Goal: Task Accomplishment & Management: Complete application form

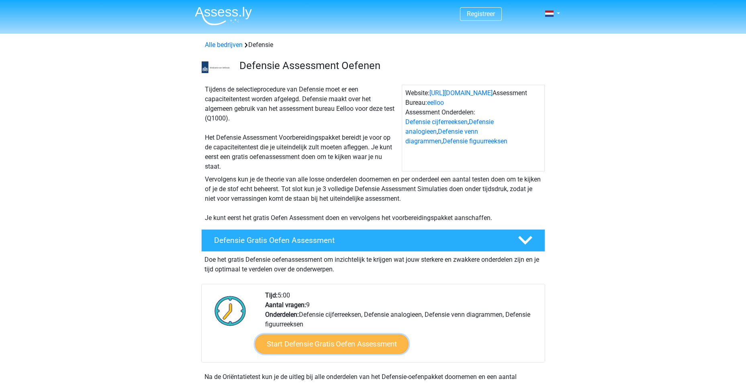
click at [333, 337] on link "Start Defensie Gratis Oefen Assessment" at bounding box center [331, 343] width 153 height 19
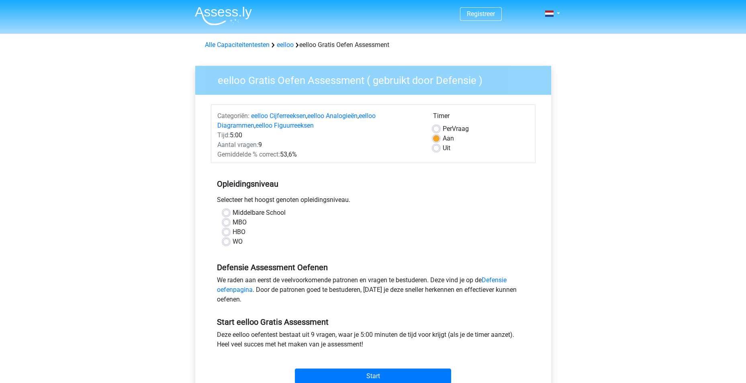
click at [232, 223] on label "MBO" at bounding box center [239, 223] width 14 height 10
click at [226, 223] on input "MBO" at bounding box center [226, 222] width 6 height 8
radio input "true"
click at [367, 375] on input "Start" at bounding box center [373, 376] width 156 height 15
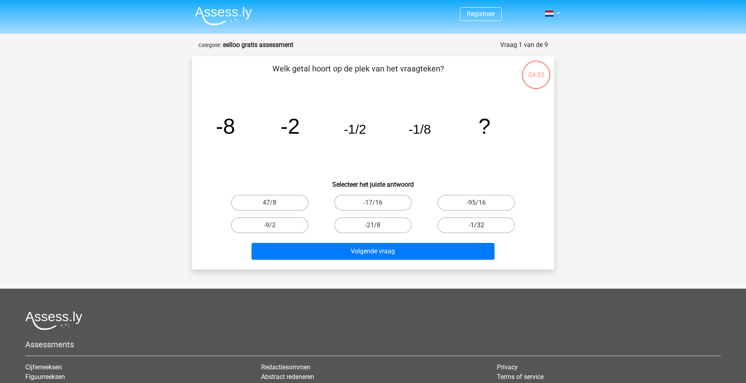
click at [481, 224] on label "-1/32" at bounding box center [475, 225] width 77 height 16
click at [481, 225] on input "-1/32" at bounding box center [478, 227] width 5 height 5
radio input "true"
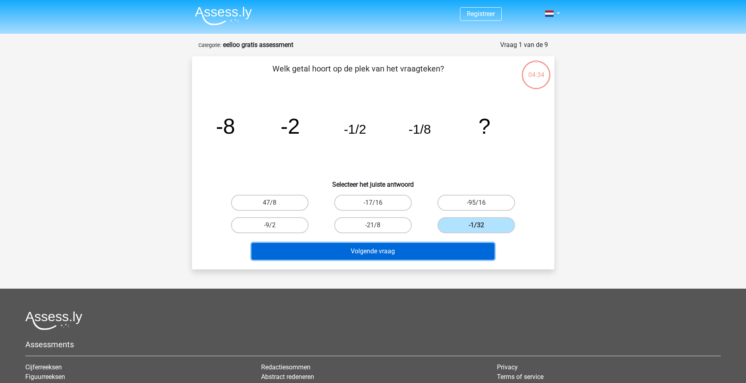
click at [391, 254] on button "Volgende vraag" at bounding box center [372, 251] width 243 height 17
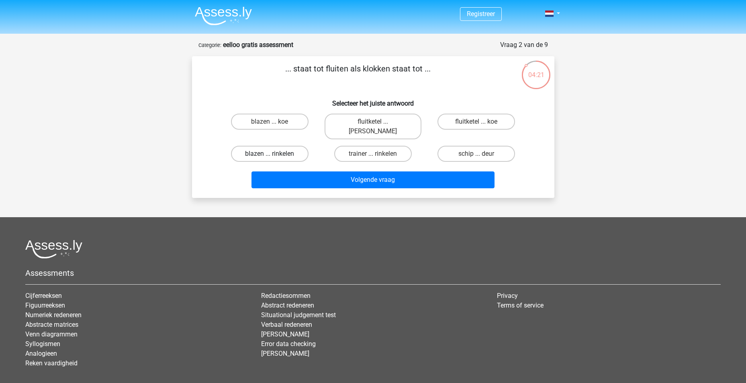
click at [280, 146] on label "blazen ... rinkelen" at bounding box center [269, 154] width 77 height 16
click at [275, 154] on input "blazen ... rinkelen" at bounding box center [271, 156] width 5 height 5
radio input "true"
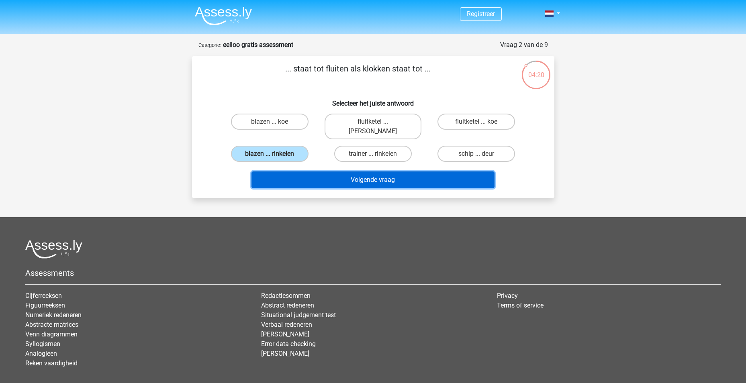
click at [356, 171] on button "Volgende vraag" at bounding box center [372, 179] width 243 height 17
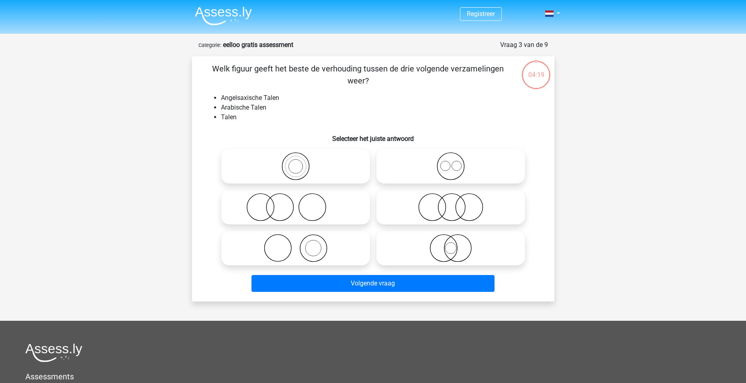
scroll to position [40, 0]
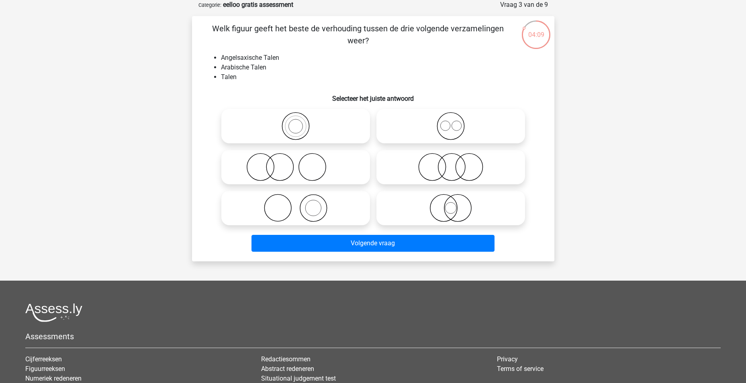
click at [451, 124] on icon at bounding box center [450, 126] width 142 height 28
click at [451, 122] on input "radio" at bounding box center [453, 119] width 5 height 5
radio input "true"
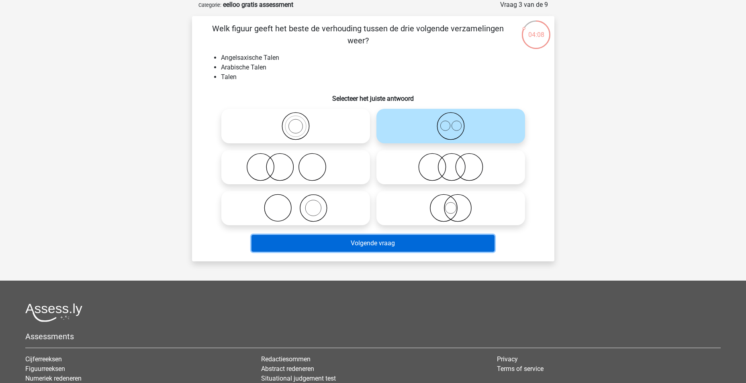
click at [401, 240] on button "Volgende vraag" at bounding box center [372, 243] width 243 height 17
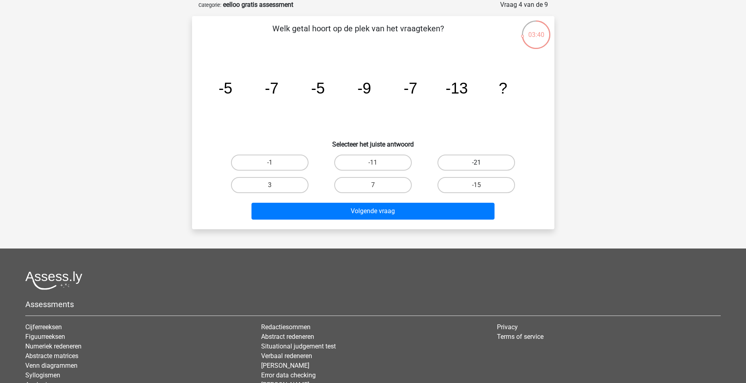
click at [470, 160] on label "-21" at bounding box center [475, 163] width 77 height 16
click at [476, 163] on input "-21" at bounding box center [478, 165] width 5 height 5
radio input "true"
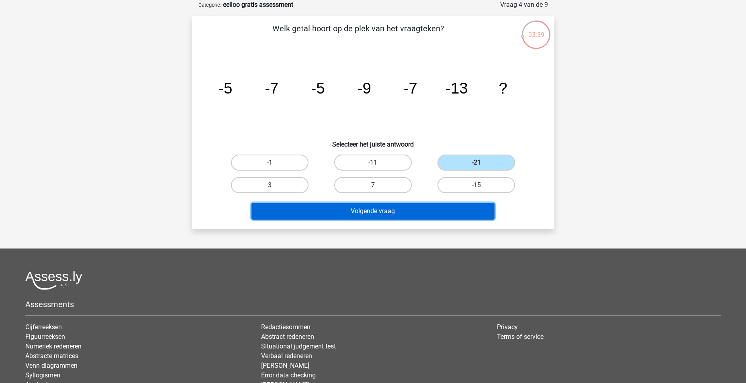
click at [389, 207] on button "Volgende vraag" at bounding box center [372, 211] width 243 height 17
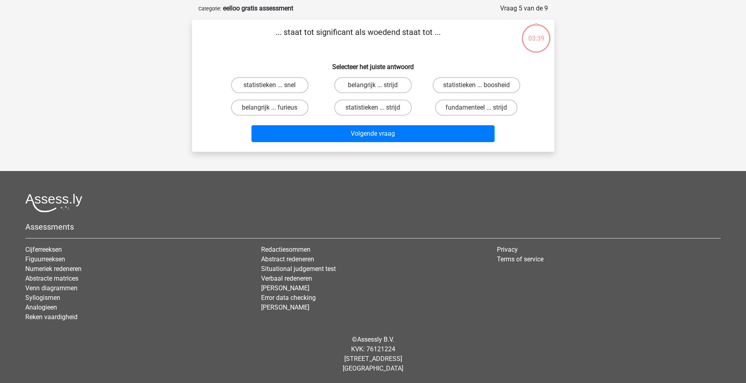
scroll to position [37, 0]
click at [276, 108] on label "belangrijk ... furieus" at bounding box center [269, 108] width 77 height 16
click at [275, 108] on input "belangrijk ... furieus" at bounding box center [271, 110] width 5 height 5
radio input "true"
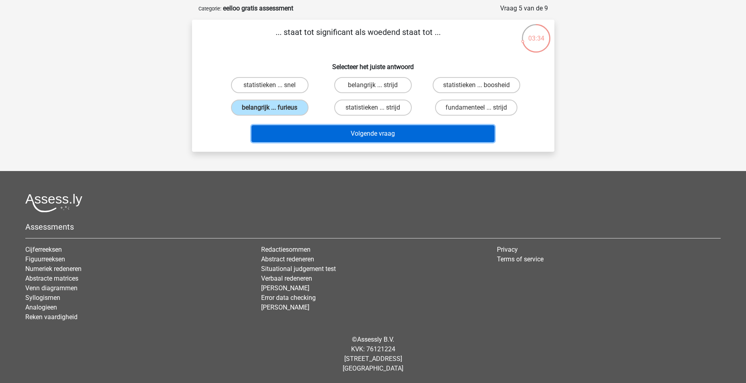
click at [364, 140] on button "Volgende vraag" at bounding box center [372, 133] width 243 height 17
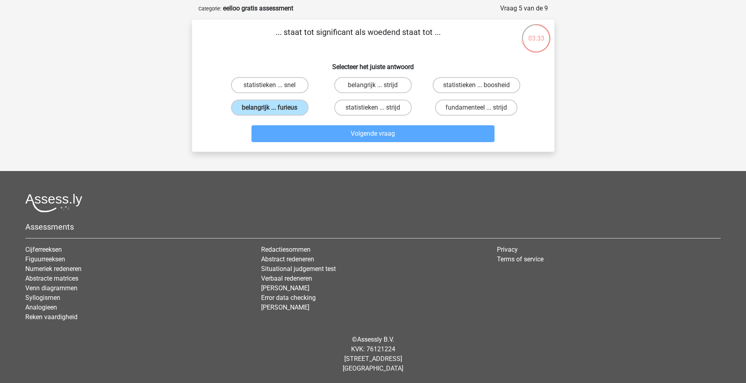
scroll to position [40, 0]
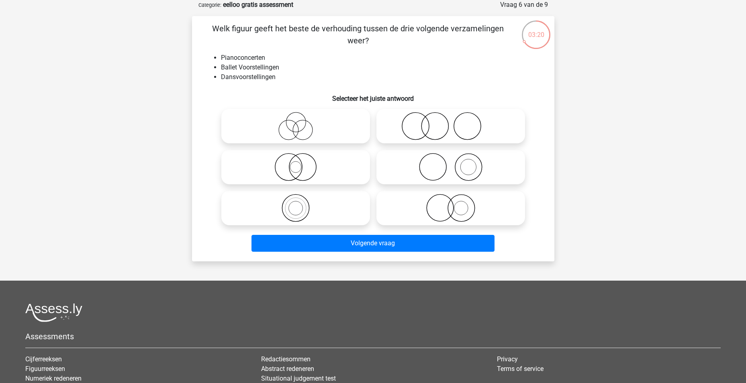
click at [465, 170] on icon at bounding box center [450, 167] width 142 height 28
click at [456, 163] on input "radio" at bounding box center [453, 160] width 5 height 5
radio input "true"
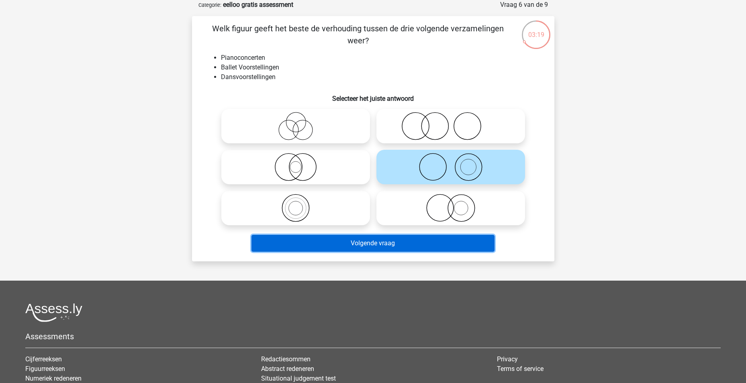
click at [441, 240] on button "Volgende vraag" at bounding box center [372, 243] width 243 height 17
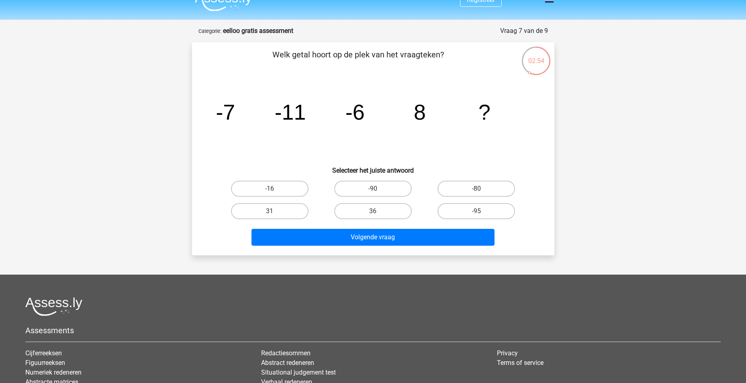
scroll to position [0, 0]
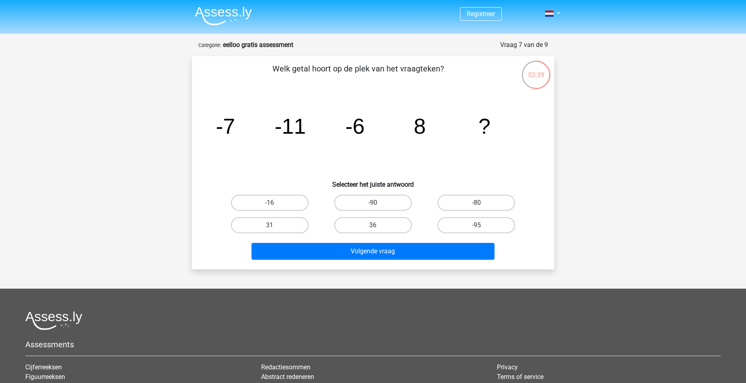
click at [274, 203] on input "-16" at bounding box center [271, 205] width 5 height 5
radio input "true"
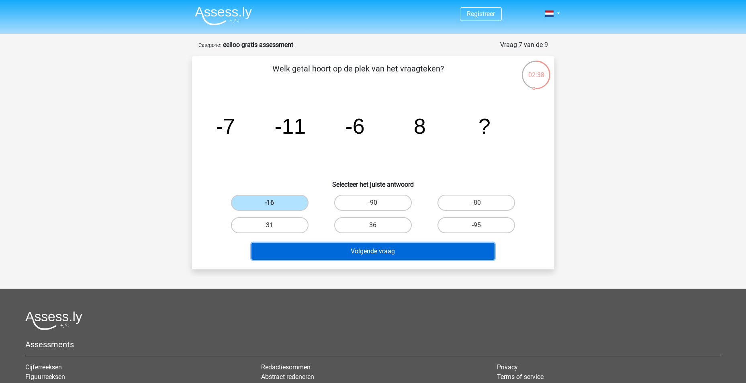
click at [371, 253] on button "Volgende vraag" at bounding box center [372, 251] width 243 height 17
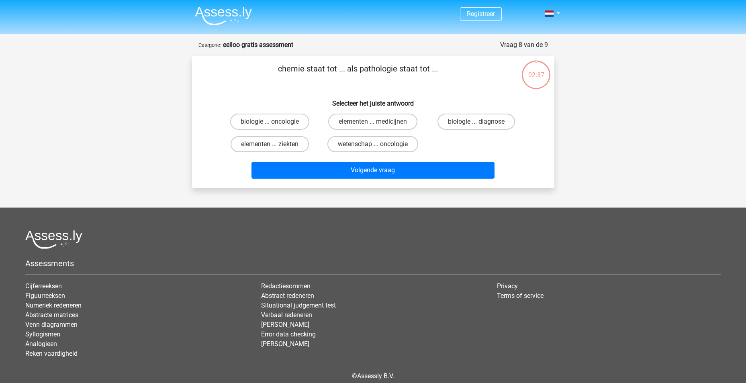
scroll to position [37, 0]
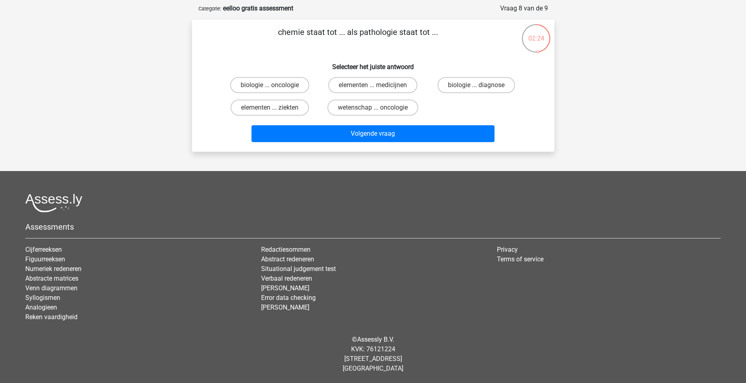
click at [271, 108] on input "elementen ... ziekten" at bounding box center [271, 110] width 5 height 5
radio input "true"
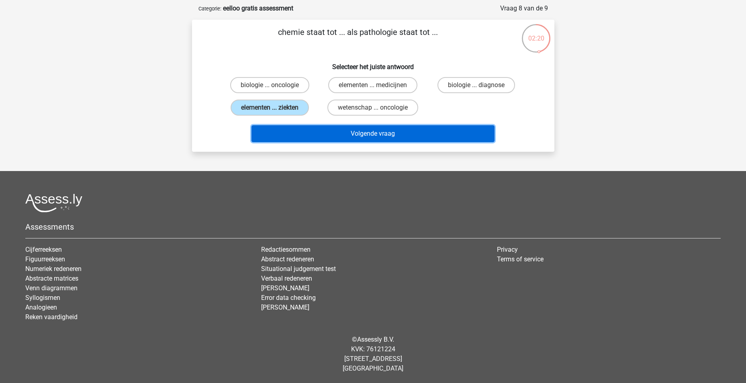
click at [363, 130] on button "Volgende vraag" at bounding box center [372, 133] width 243 height 17
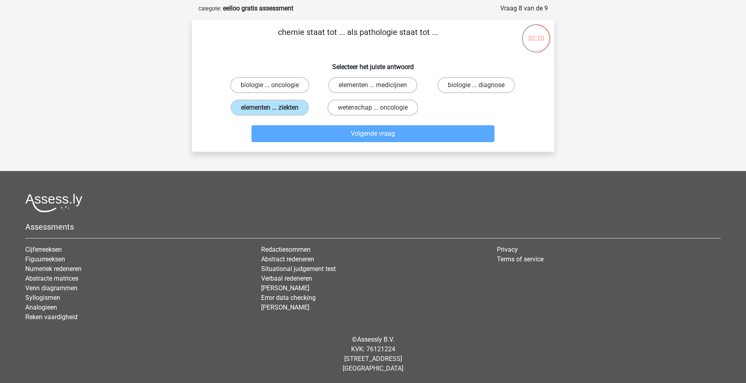
scroll to position [40, 0]
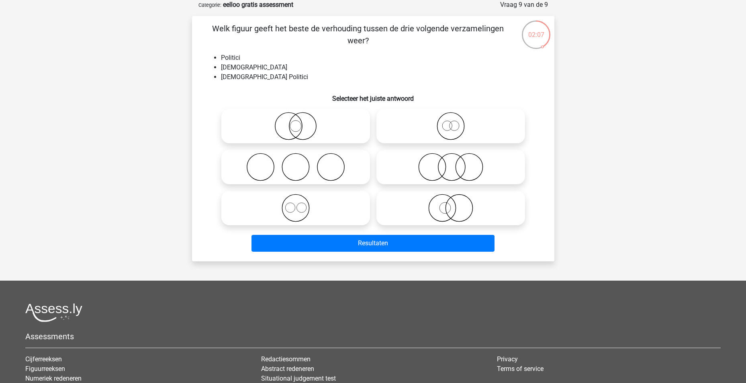
click at [452, 124] on icon at bounding box center [450, 126] width 142 height 28
click at [452, 122] on input "radio" at bounding box center [453, 119] width 5 height 5
radio input "true"
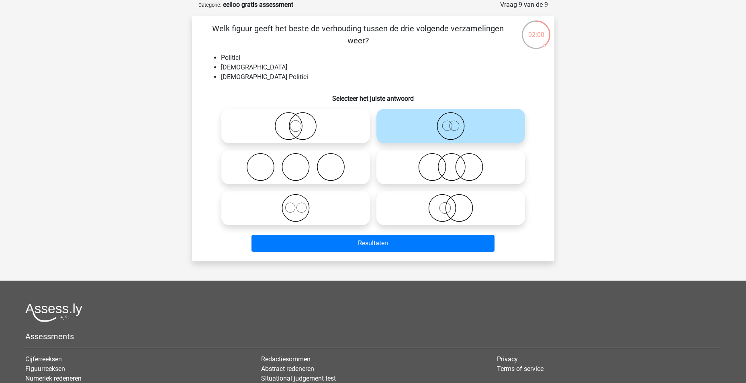
click at [300, 208] on icon at bounding box center [295, 208] width 142 height 28
click at [300, 204] on input "radio" at bounding box center [298, 201] width 5 height 5
radio input "true"
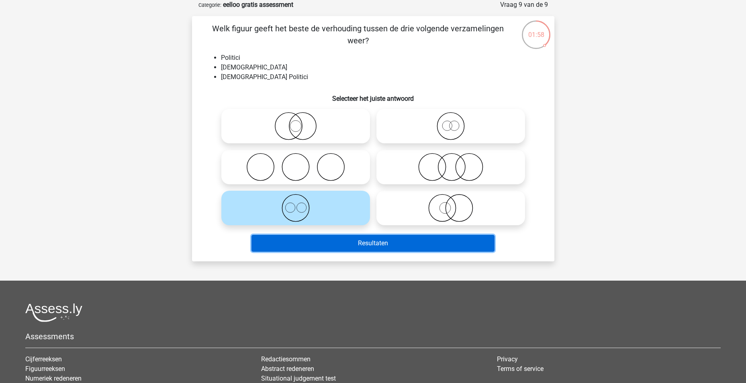
click at [334, 244] on button "Resultaten" at bounding box center [372, 243] width 243 height 17
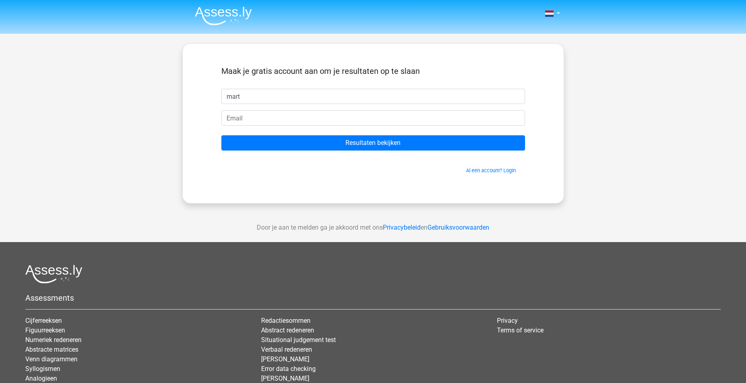
type input "mart"
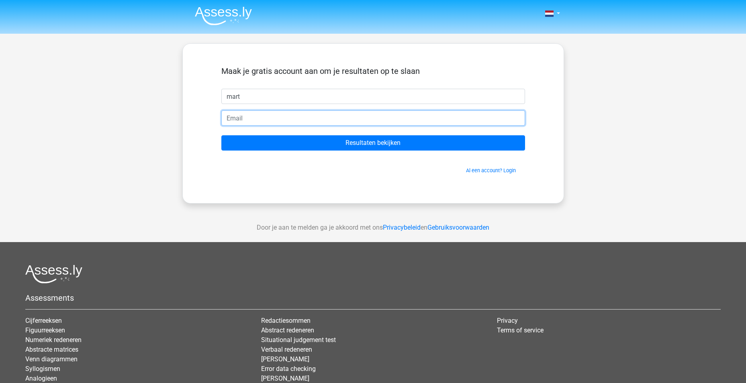
click at [243, 117] on input "email" at bounding box center [373, 117] width 304 height 15
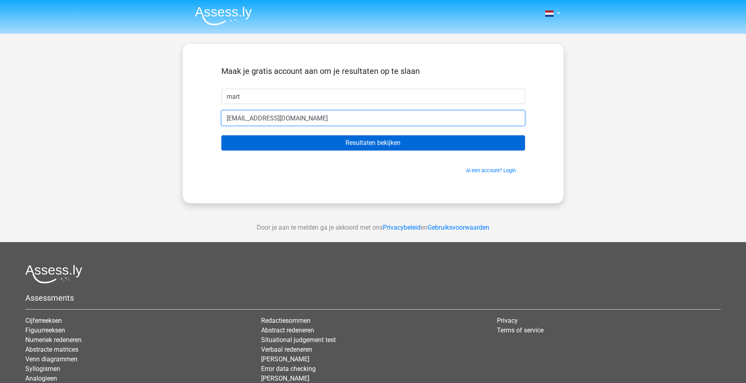
type input "martijnwesselink@live.nl"
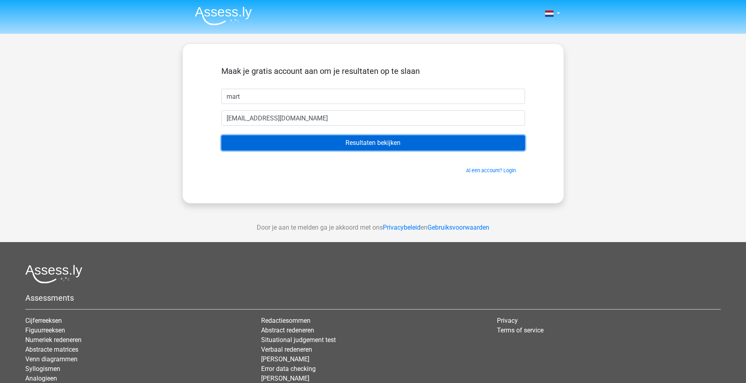
click at [354, 144] on input "Resultaten bekijken" at bounding box center [373, 142] width 304 height 15
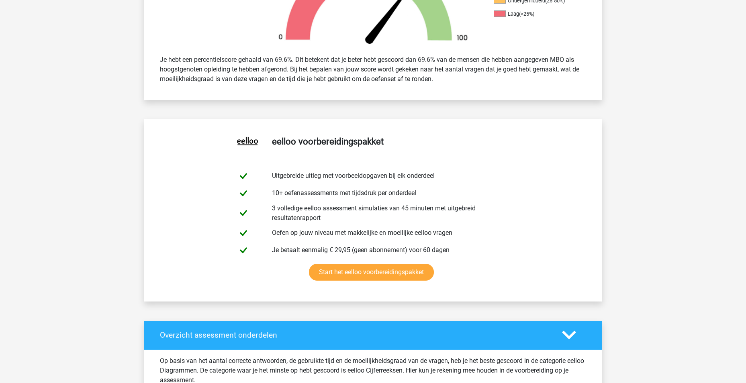
scroll to position [321, 0]
